Goal: Transaction & Acquisition: Purchase product/service

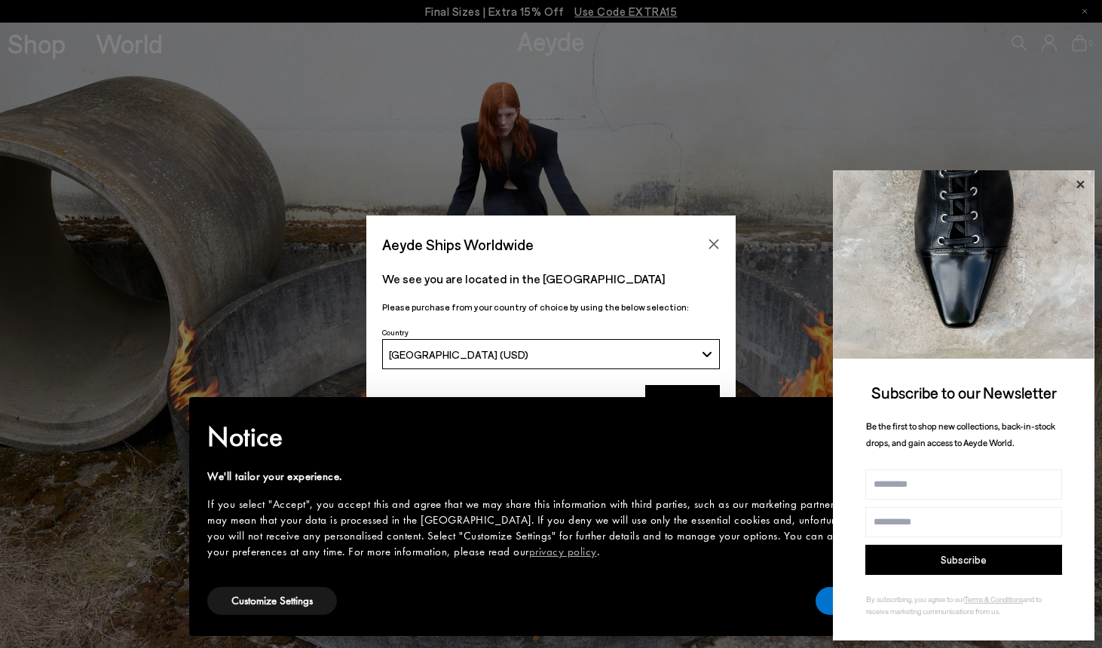
click at [1078, 187] on icon at bounding box center [1081, 184] width 8 height 8
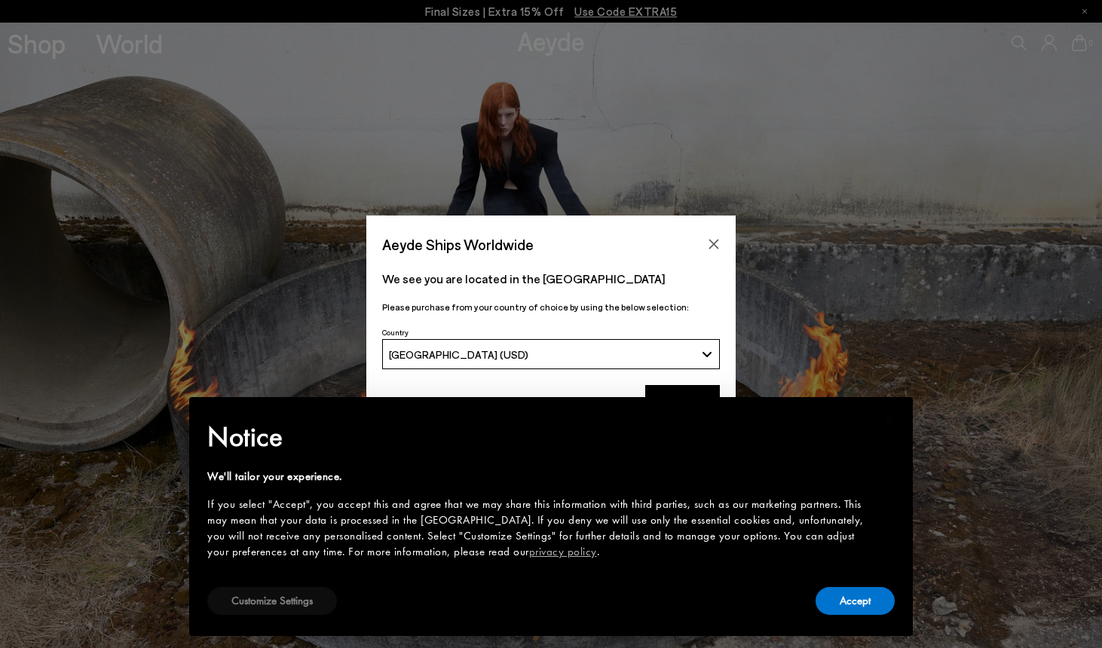
click at [293, 601] on button "Customize Settings" at bounding box center [272, 601] width 130 height 28
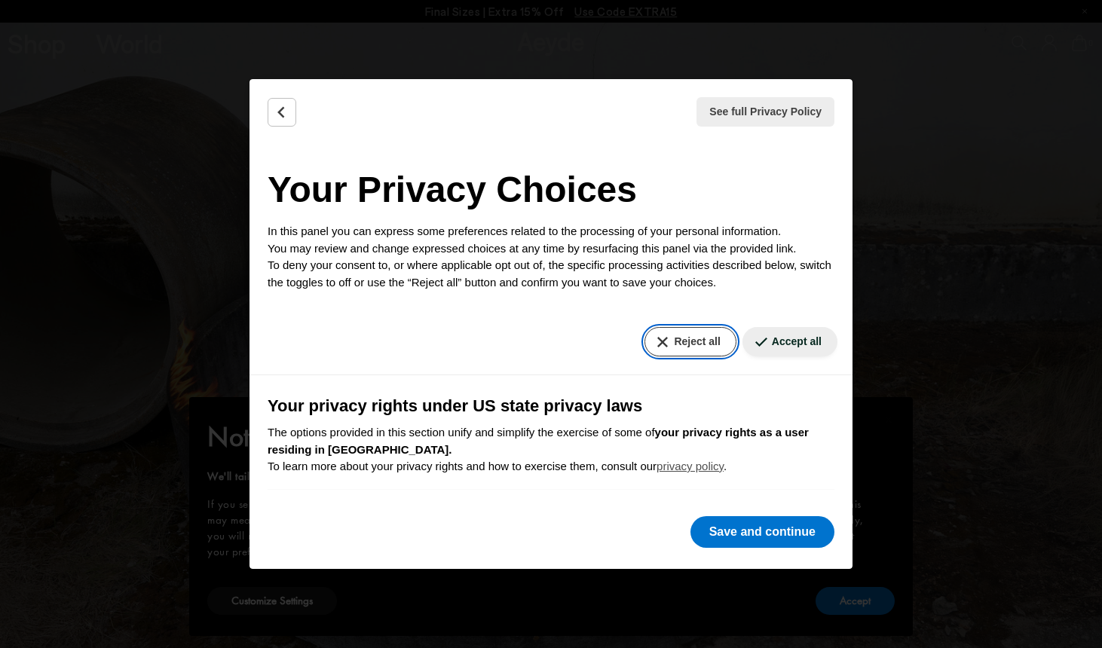
click at [685, 343] on button "Reject all" at bounding box center [690, 341] width 91 height 29
click at [676, 348] on button "Reject all" at bounding box center [690, 341] width 91 height 29
click at [664, 339] on button "Reject all" at bounding box center [690, 341] width 91 height 29
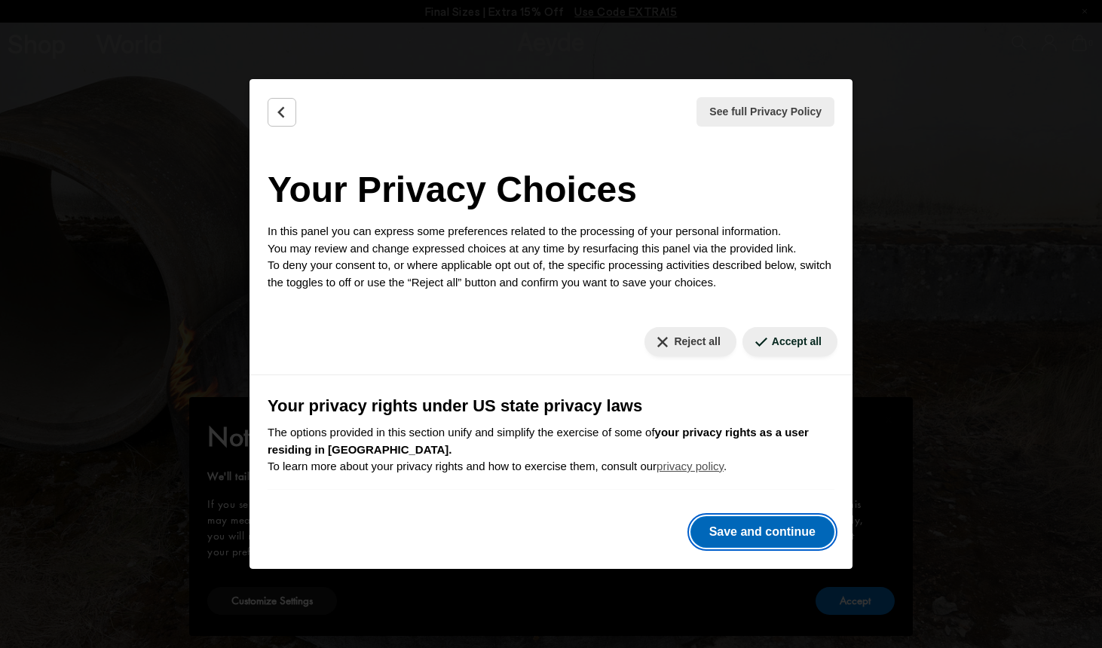
click at [734, 536] on button "Save and continue" at bounding box center [763, 533] width 144 height 32
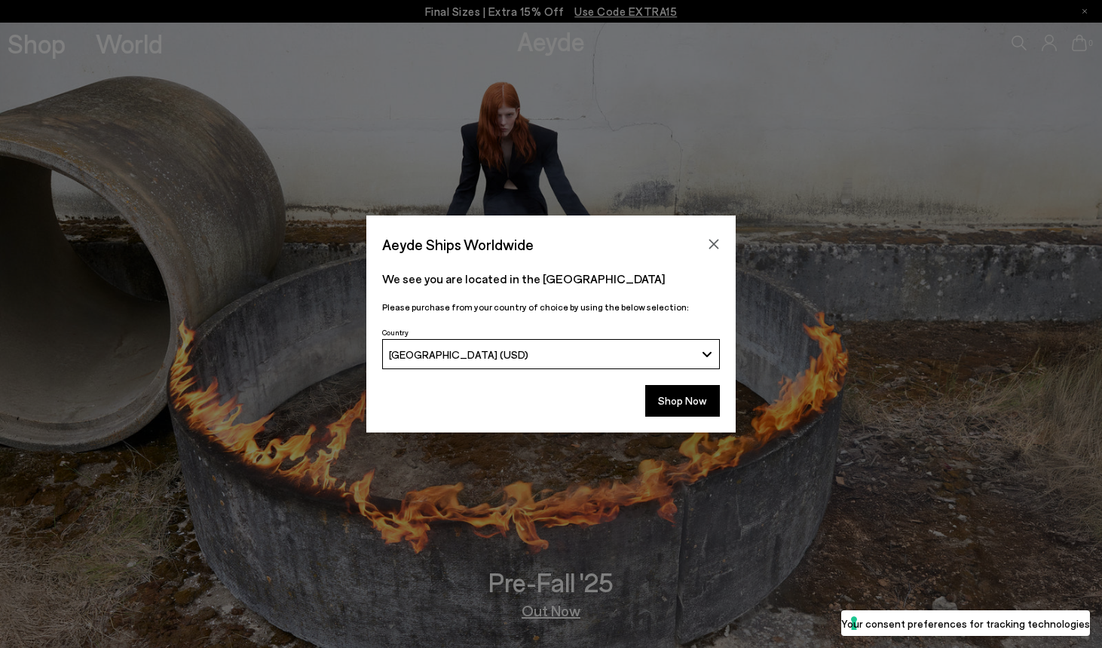
click at [688, 427] on div "Shop Now" at bounding box center [550, 406] width 369 height 56
click at [693, 403] on button "Shop Now" at bounding box center [682, 401] width 75 height 32
click at [674, 396] on button "Shop Now" at bounding box center [682, 401] width 75 height 32
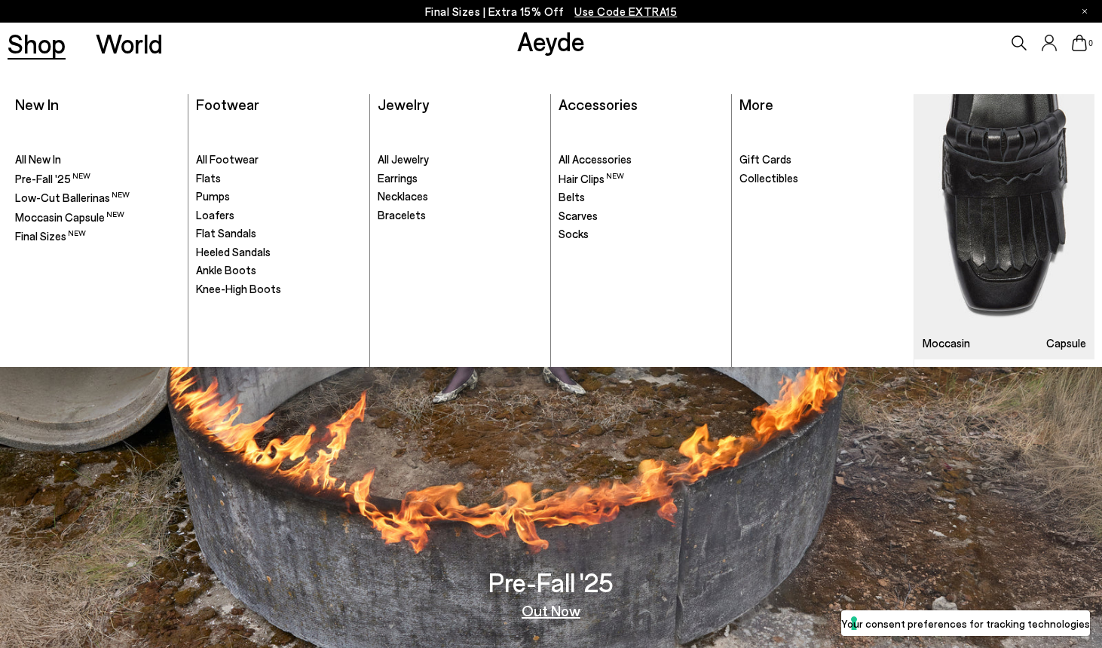
click at [57, 39] on link "Shop" at bounding box center [37, 43] width 58 height 26
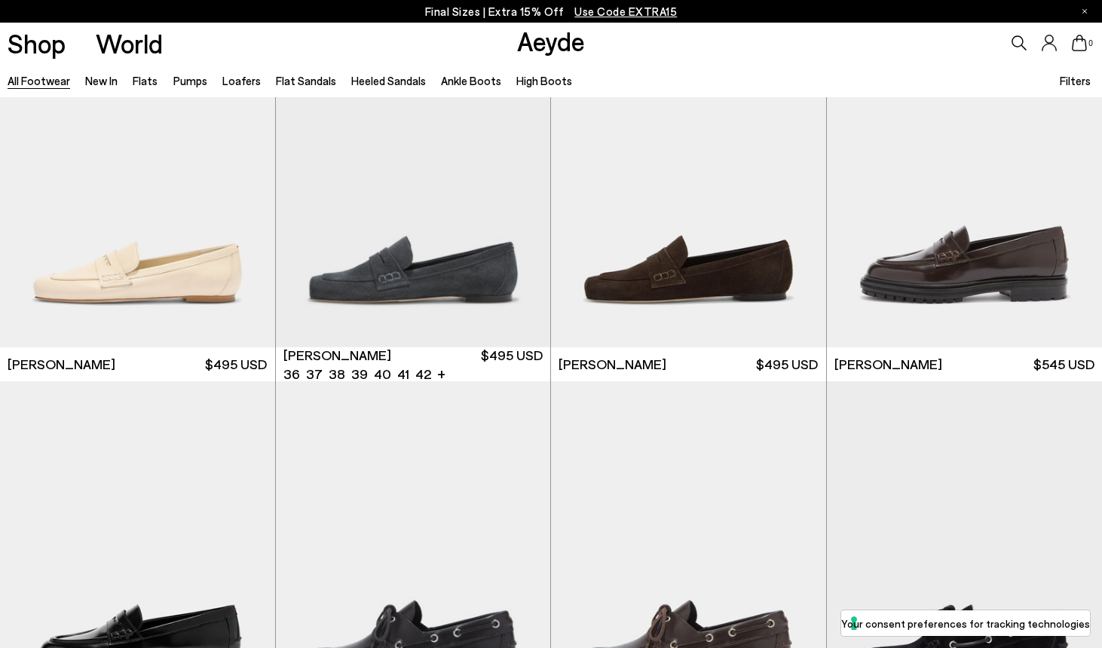
scroll to position [72, 0]
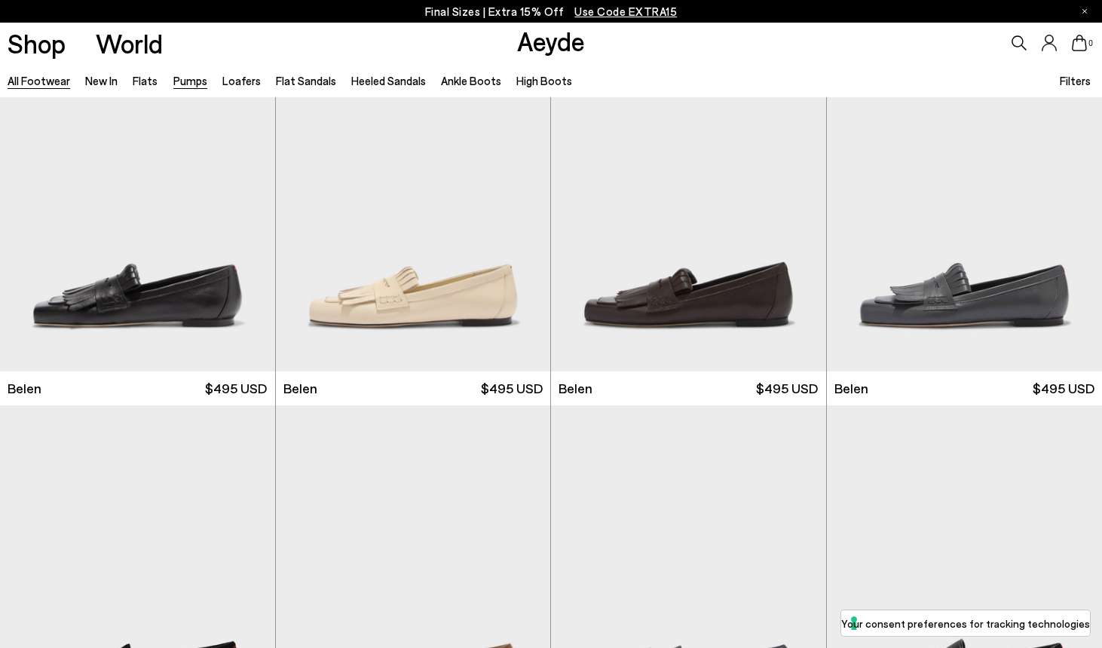
click at [182, 83] on link "Pumps" at bounding box center [190, 81] width 34 height 14
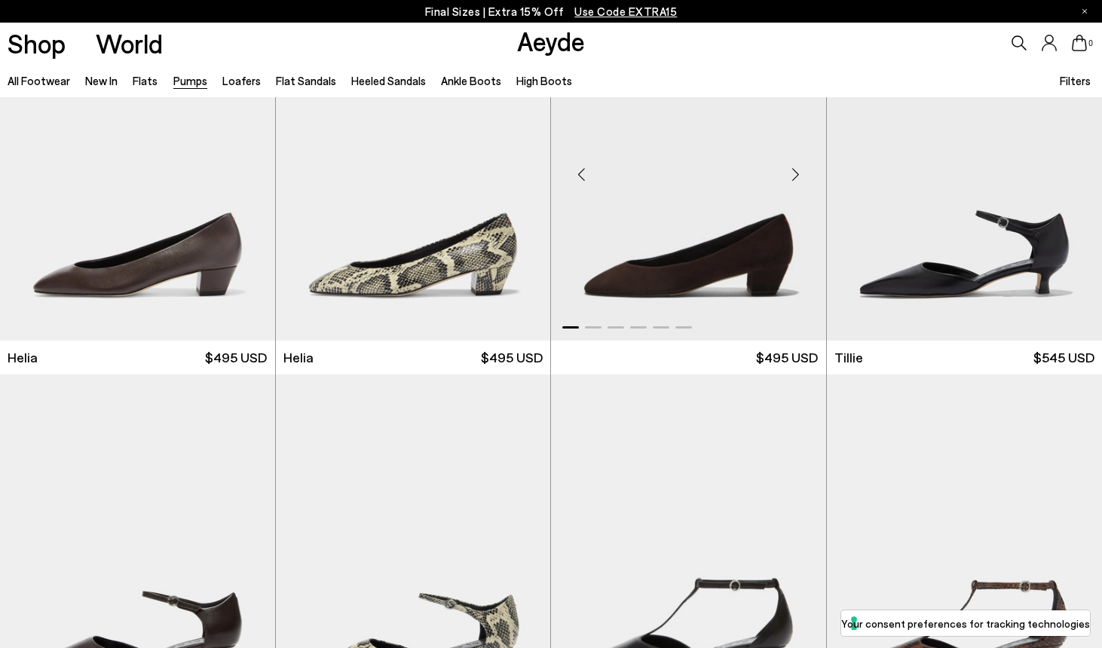
scroll to position [1297, 0]
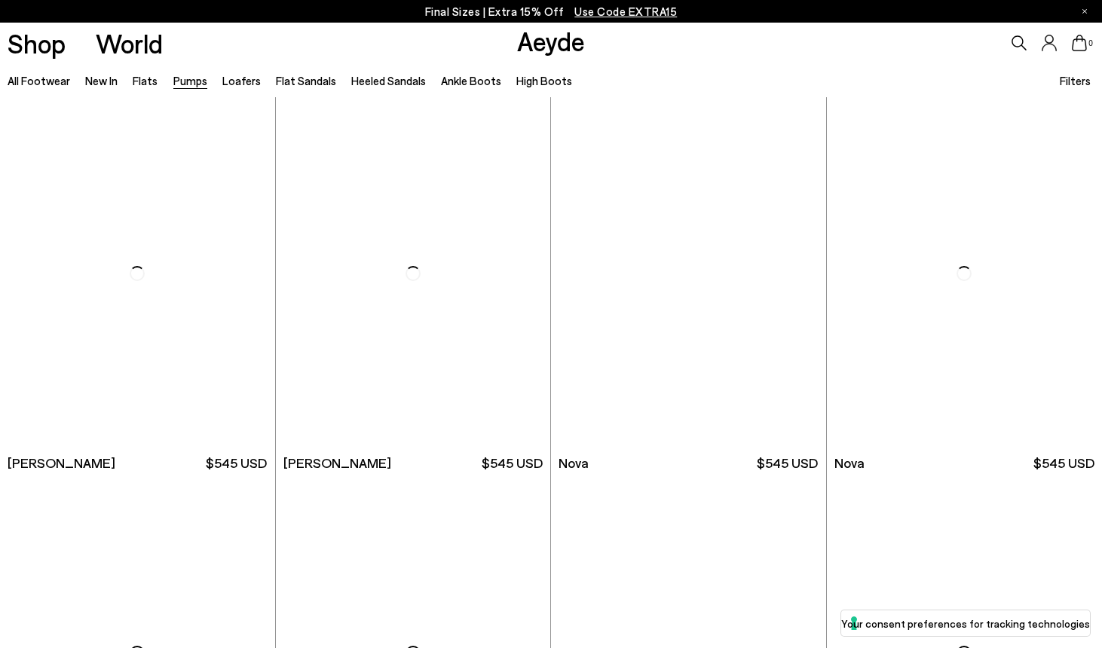
scroll to position [6213, 0]
